Goal: Find specific page/section: Find specific page/section

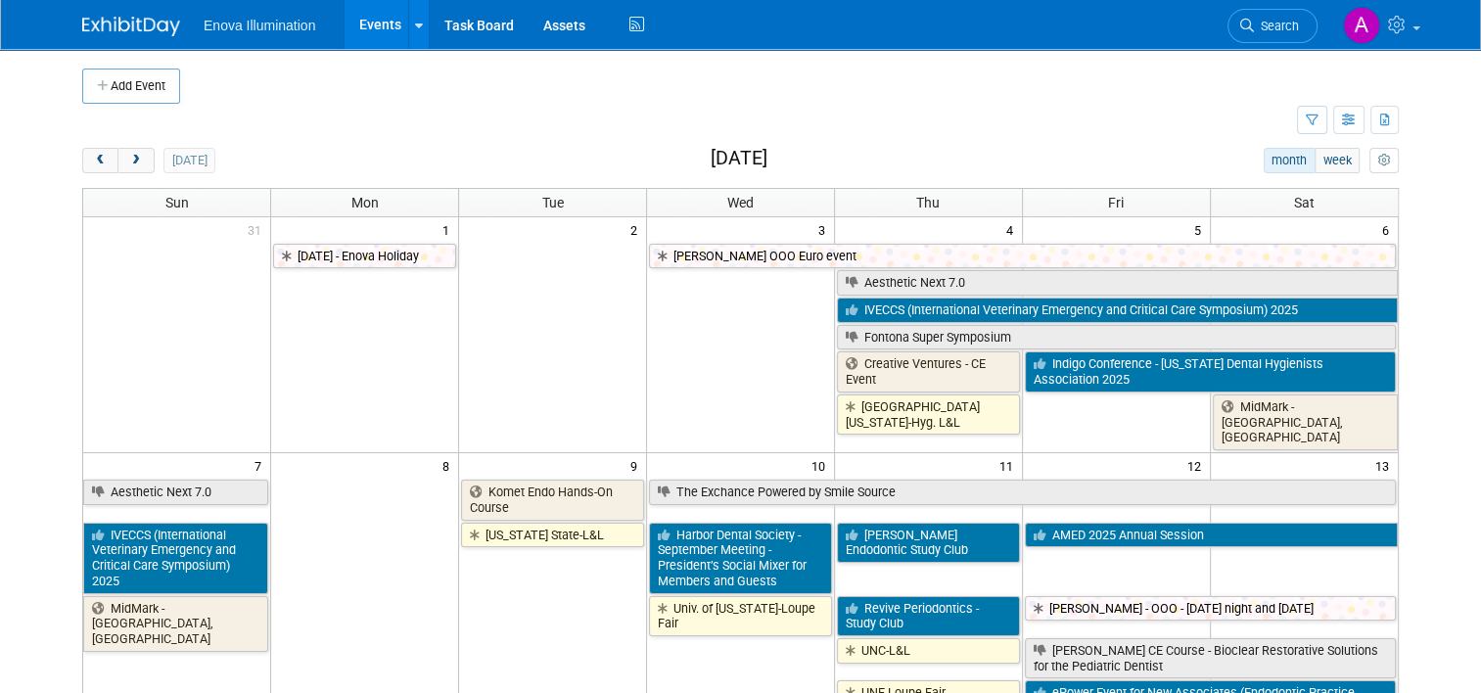
click at [1290, 17] on link "Search" at bounding box center [1272, 26] width 90 height 34
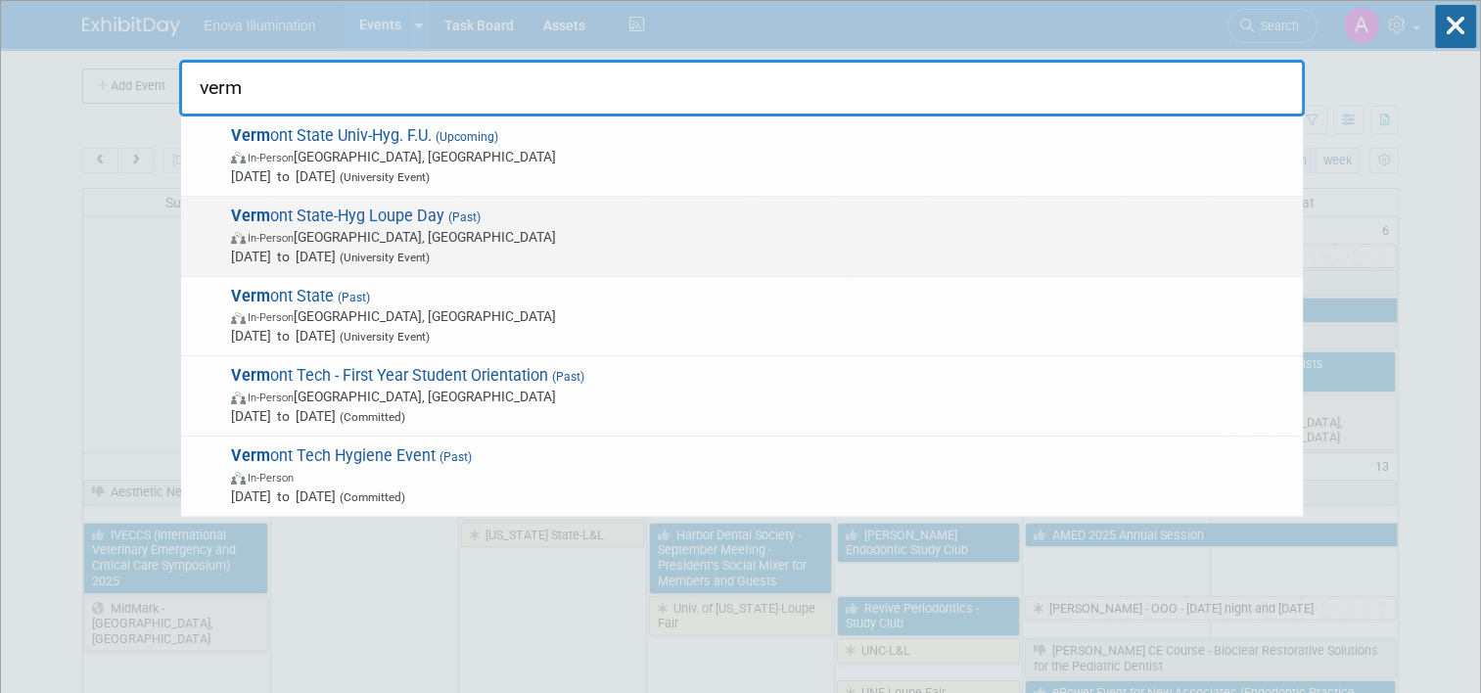
type input "verm"
click at [420, 211] on span "Verm ont State-Hyg Loupe Day (Past) In-Person Williston, VT Jun 16, 2025 to Jun…" at bounding box center [759, 236] width 1068 height 60
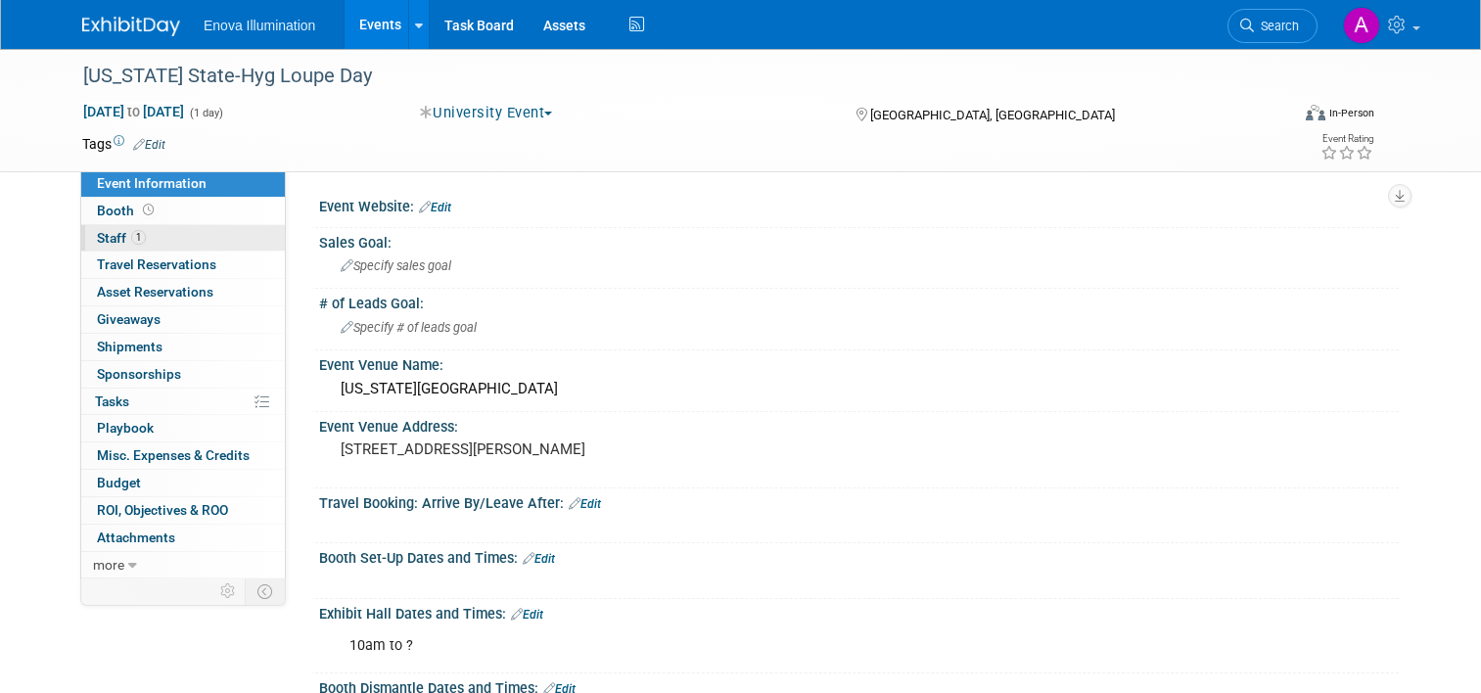
drag, startPoint x: 0, startPoint y: 0, endPoint x: 168, endPoint y: 239, distance: 292.1
click at [168, 239] on link "1 Staff 1" at bounding box center [183, 238] width 204 height 26
